Goal: Transaction & Acquisition: Purchase product/service

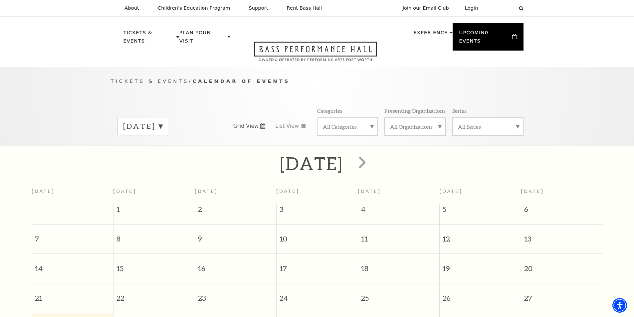
scroll to position [59, 0]
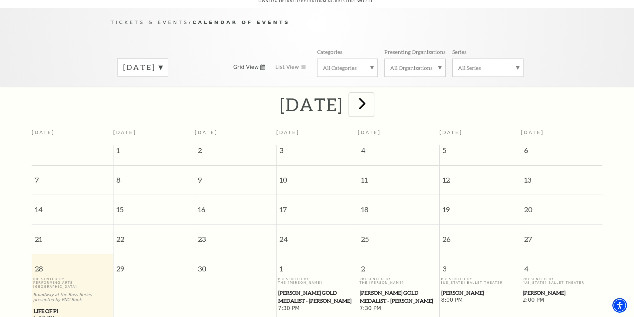
click at [372, 97] on span "next" at bounding box center [362, 103] width 19 height 19
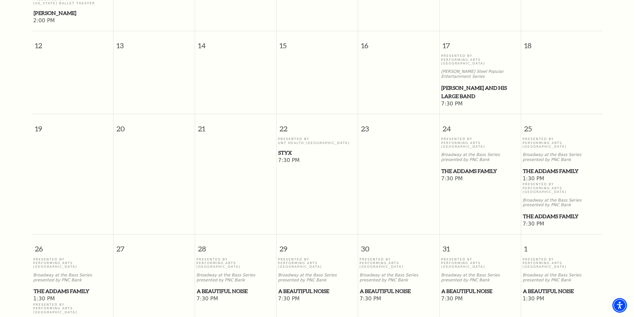
scroll to position [358, 0]
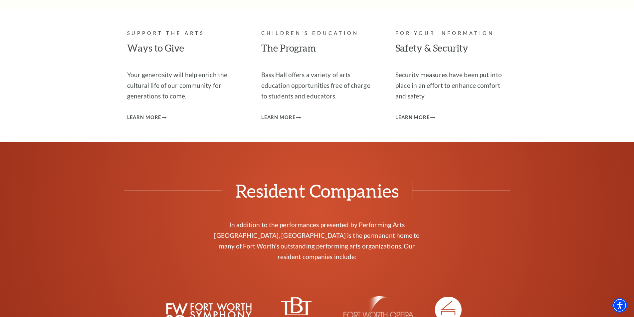
scroll to position [2230, 0]
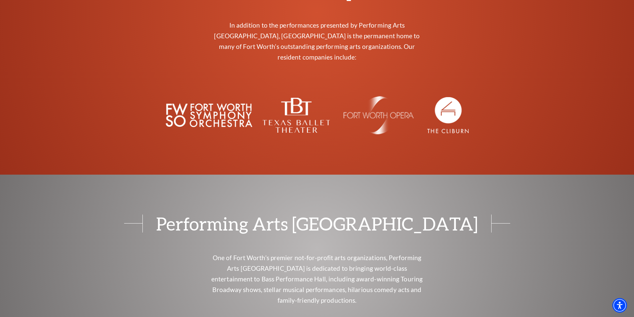
click at [96, 175] on div "Performing Arts [GEOGRAPHIC_DATA] One of [GEOGRAPHIC_DATA]’s premier not-for-pr…" at bounding box center [317, 299] width 634 height 249
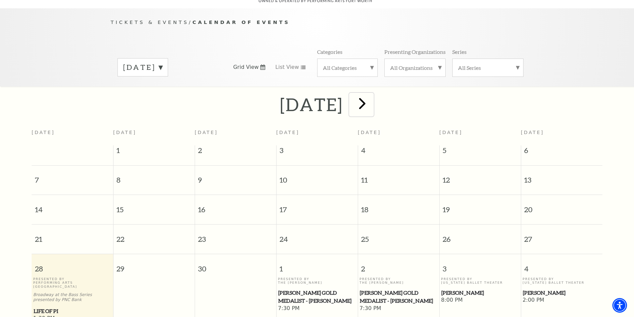
click at [372, 97] on span "next" at bounding box center [362, 103] width 19 height 19
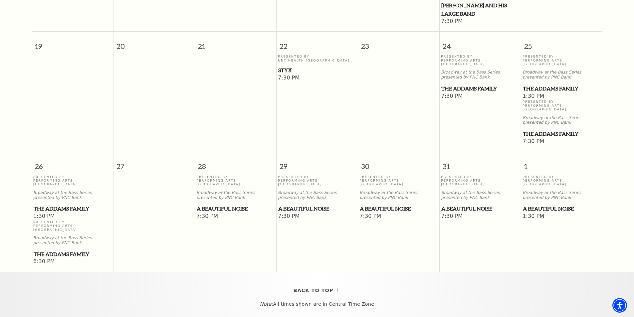
scroll to position [425, 0]
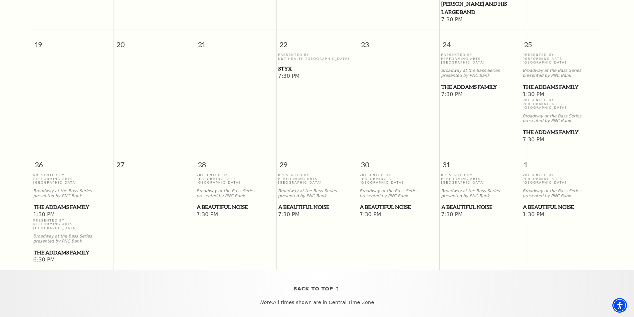
drag, startPoint x: 54, startPoint y: 176, endPoint x: 49, endPoint y: 176, distance: 5.4
click at [49, 203] on span "The Addams Family" at bounding box center [73, 207] width 78 height 8
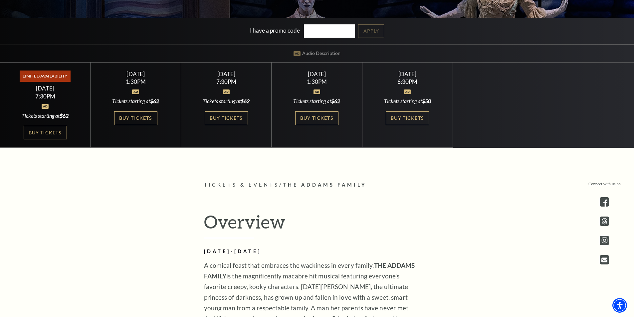
scroll to position [233, 0]
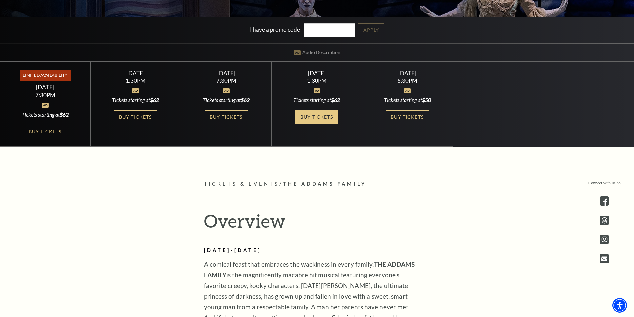
click at [321, 118] on link "Buy Tickets" at bounding box center [316, 118] width 43 height 14
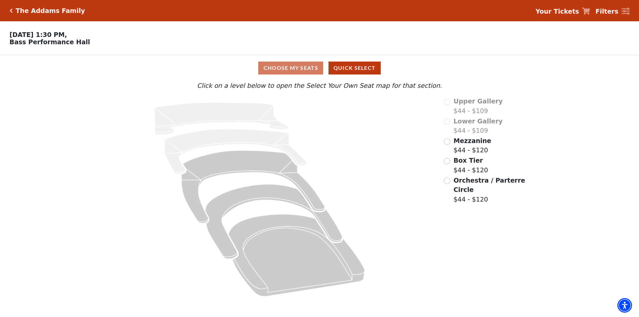
click at [408, 175] on icon at bounding box center [260, 200] width 350 height 206
